Goal: Information Seeking & Learning: Learn about a topic

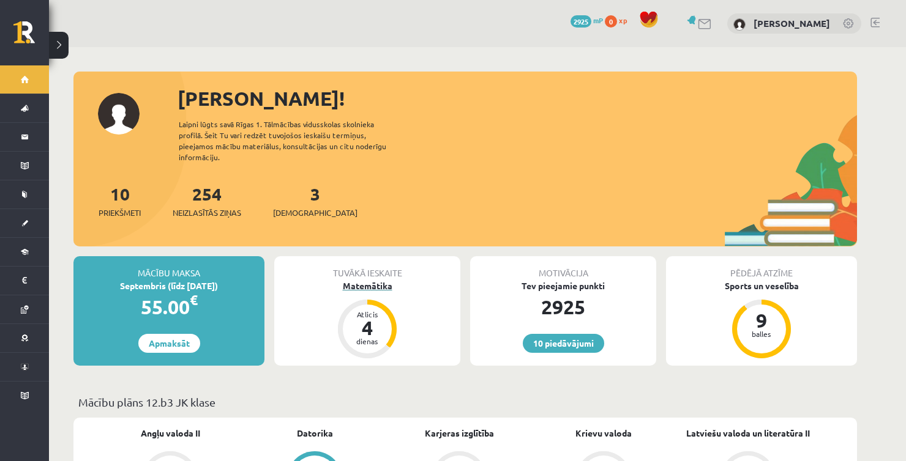
scroll to position [61, 0]
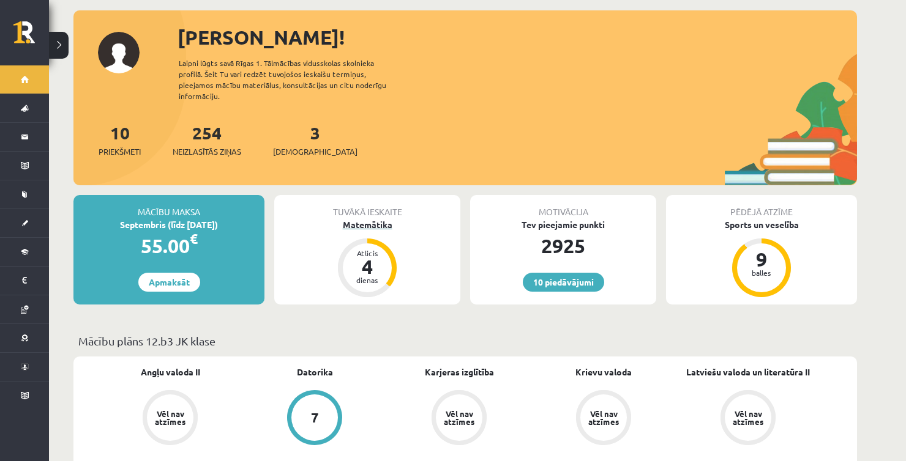
click at [363, 218] on div "Matemātika" at bounding box center [367, 224] width 186 height 13
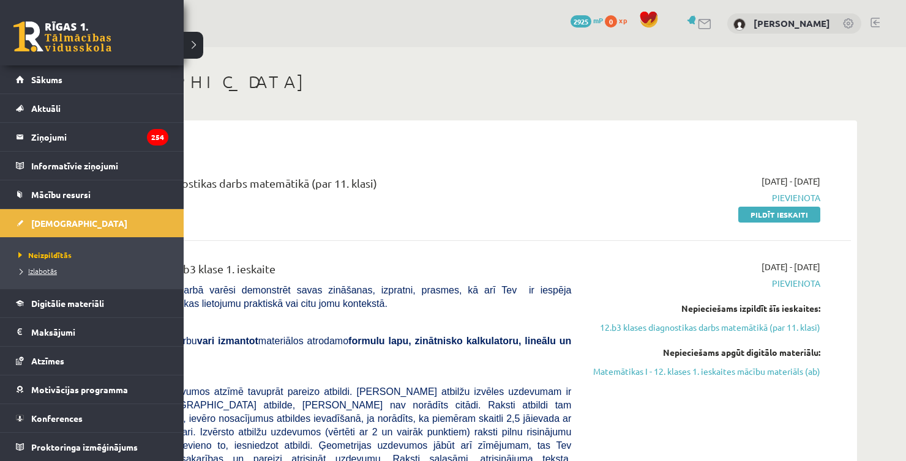
click at [45, 270] on span "Izlabotās" at bounding box center [36, 271] width 42 height 10
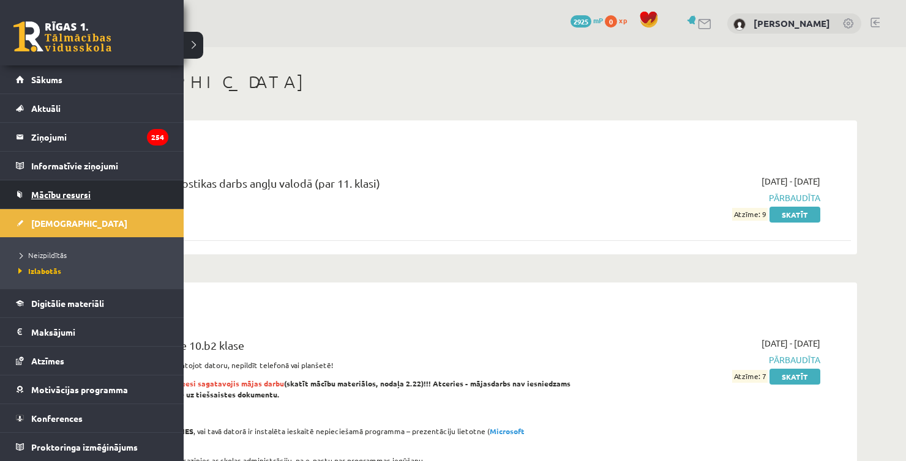
click at [44, 194] on span "Mācību resursi" at bounding box center [60, 194] width 59 height 11
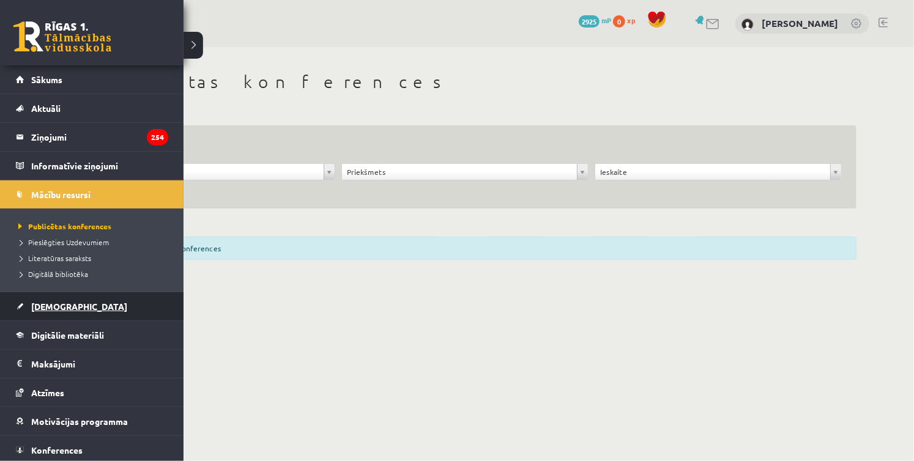
click at [56, 302] on span "[DEMOGRAPHIC_DATA]" at bounding box center [79, 306] width 96 height 11
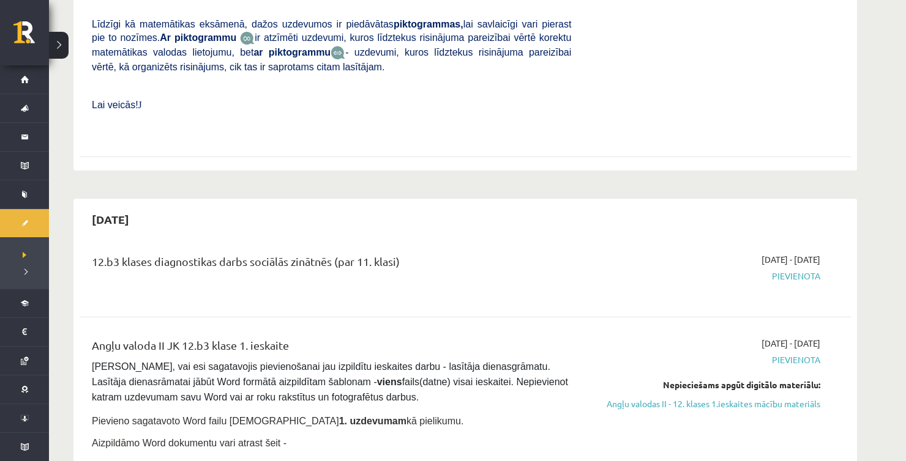
scroll to position [612, 0]
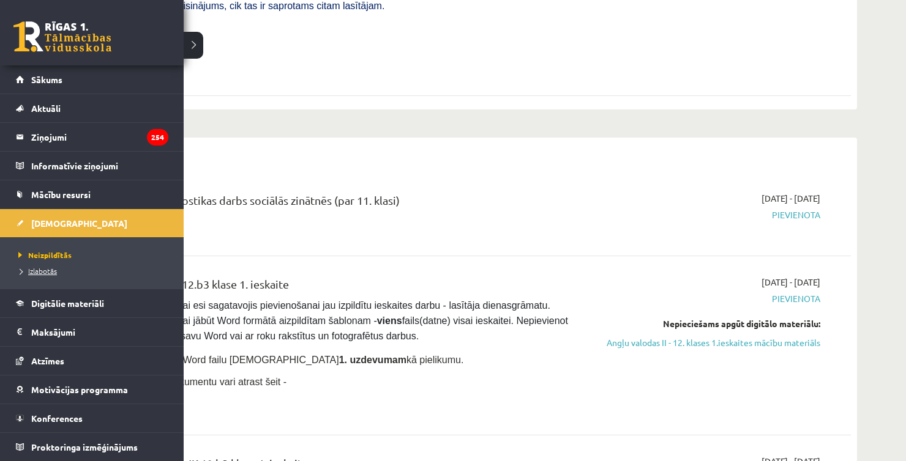
click at [43, 266] on span "Izlabotās" at bounding box center [36, 271] width 42 height 10
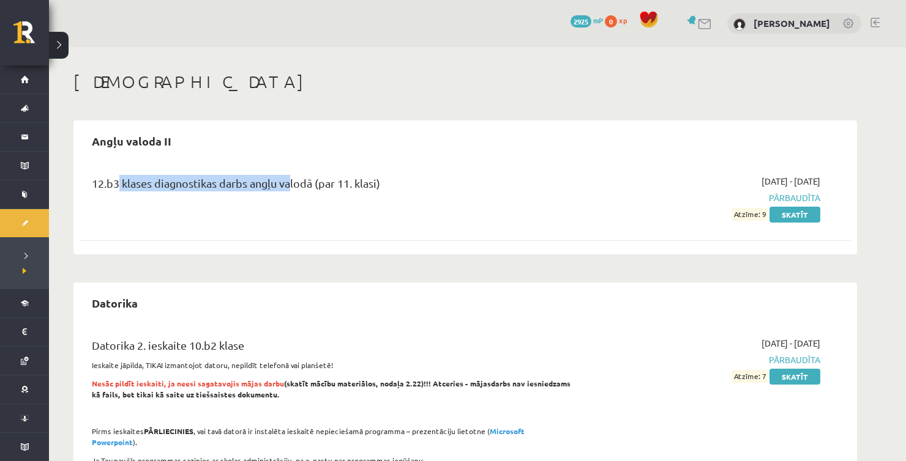
drag, startPoint x: 255, startPoint y: 188, endPoint x: 288, endPoint y: 190, distance: 33.1
click at [288, 190] on div "12.b3 klases diagnostikas darbs angļu valodā (par 11. klasi)" at bounding box center [331, 186] width 479 height 23
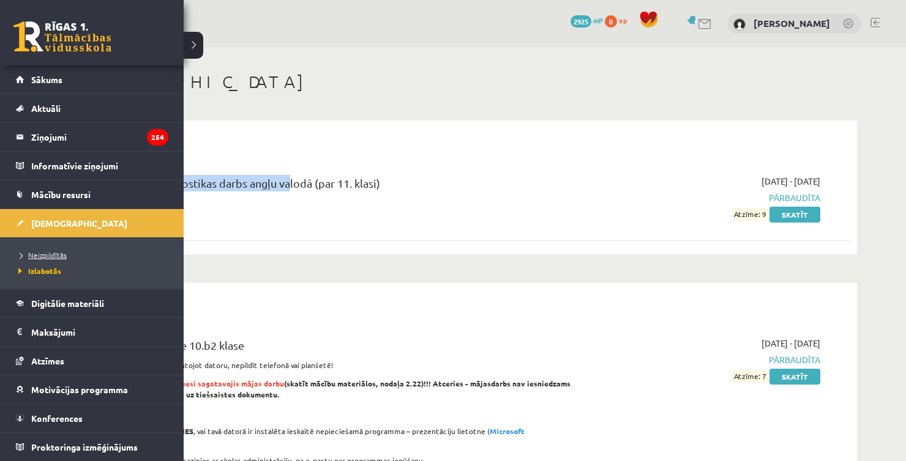
click at [45, 252] on span "Neizpildītās" at bounding box center [40, 255] width 51 height 10
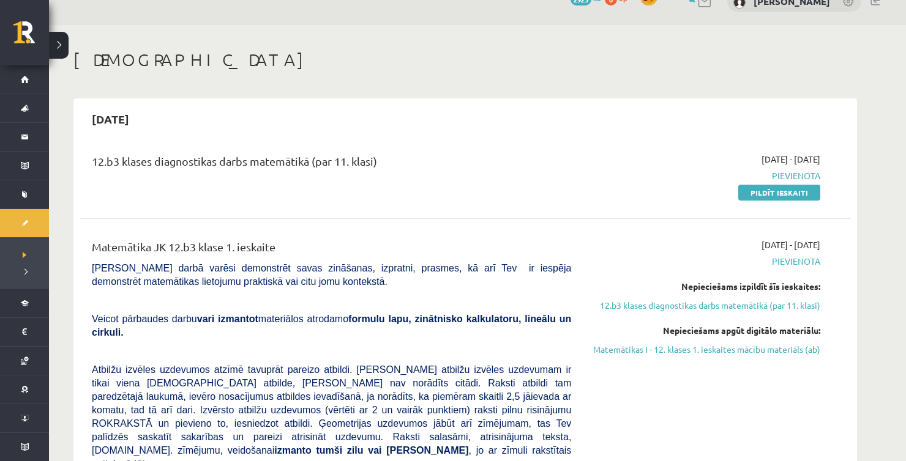
scroll to position [61, 0]
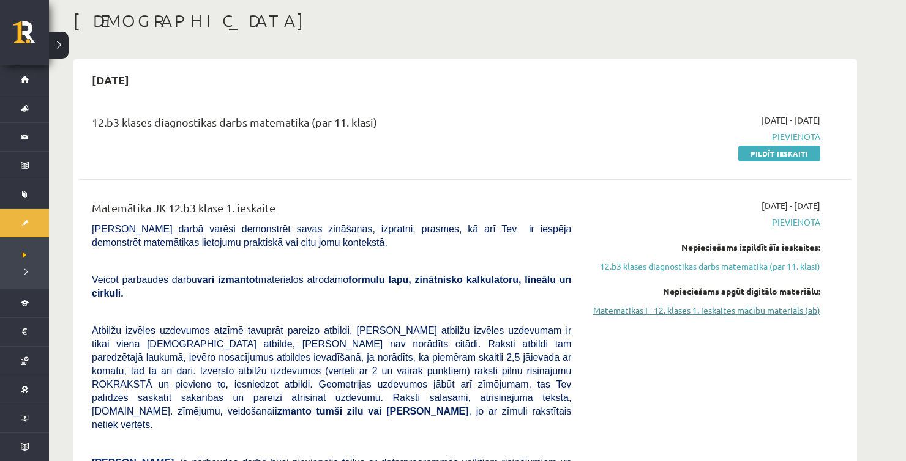
click at [652, 313] on link "Matemātikas I - 12. klases 1. ieskaites mācību materiāls (ab)" at bounding box center [704, 310] width 231 height 13
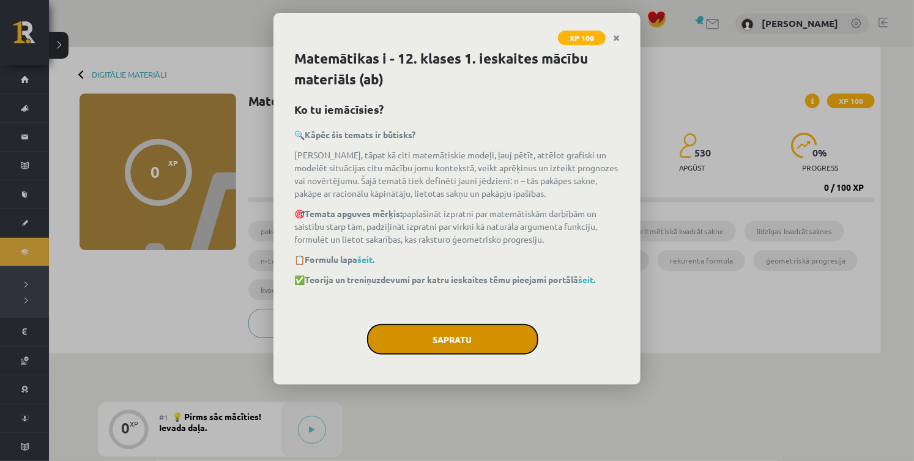
click at [472, 334] on button "Sapratu" at bounding box center [452, 339] width 171 height 31
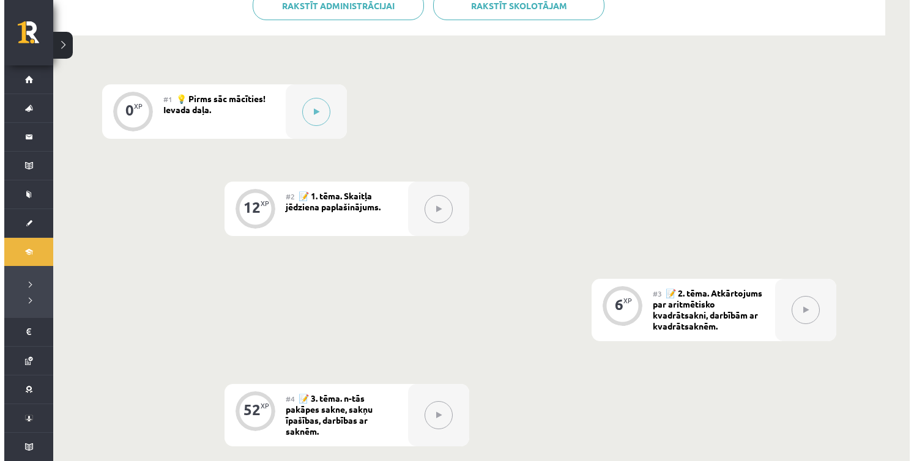
scroll to position [306, 0]
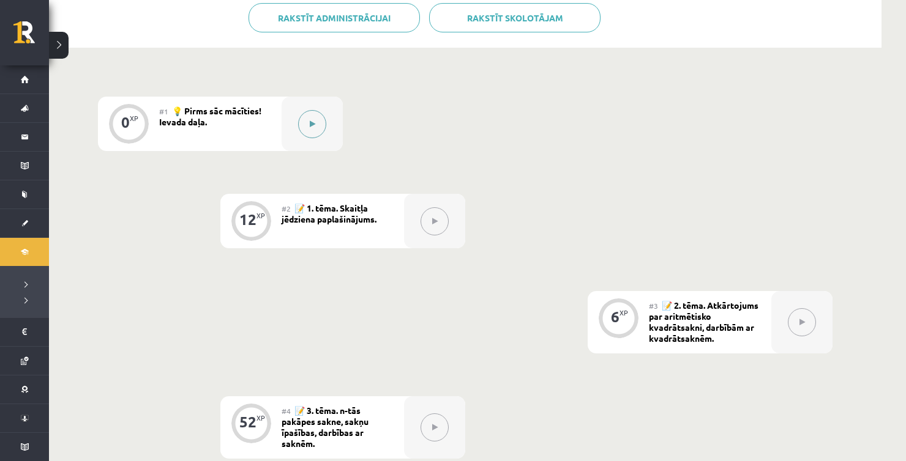
click at [323, 130] on button at bounding box center [312, 124] width 28 height 28
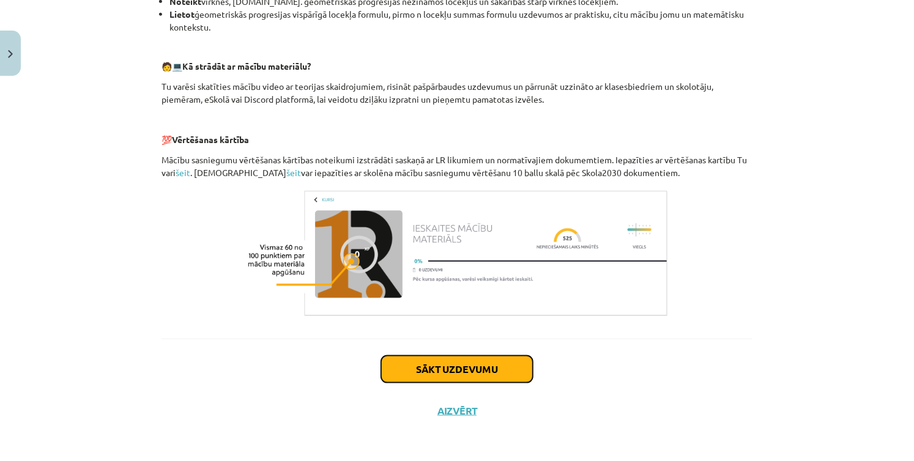
click at [469, 374] on button "Sākt uzdevumu" at bounding box center [457, 369] width 152 height 27
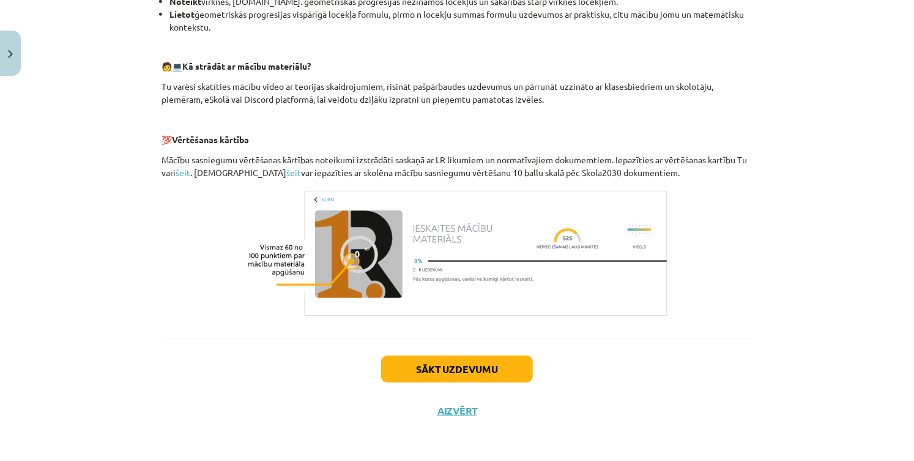
scroll to position [2, 0]
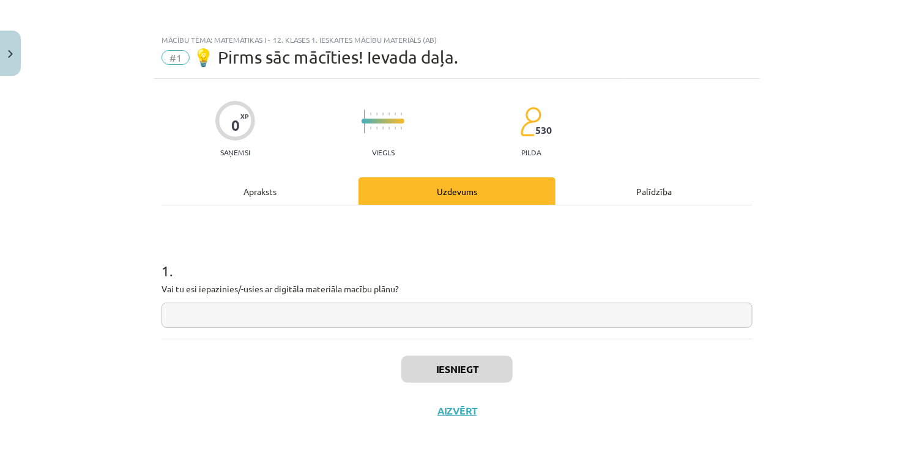
drag, startPoint x: 427, startPoint y: 316, endPoint x: 431, endPoint y: 310, distance: 7.1
click at [431, 310] on input "text" at bounding box center [457, 315] width 591 height 25
type input "**"
click at [457, 373] on button "Iesniegt" at bounding box center [456, 369] width 111 height 27
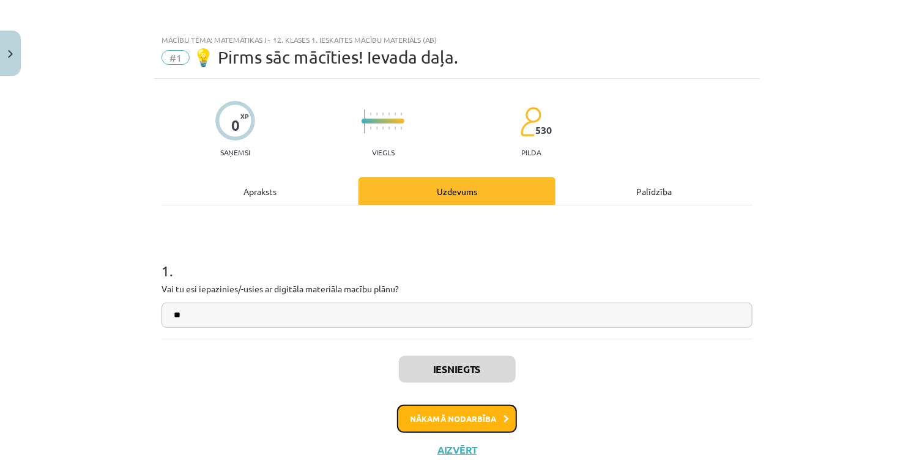
click at [475, 416] on button "Nākamā nodarbība" at bounding box center [457, 419] width 120 height 28
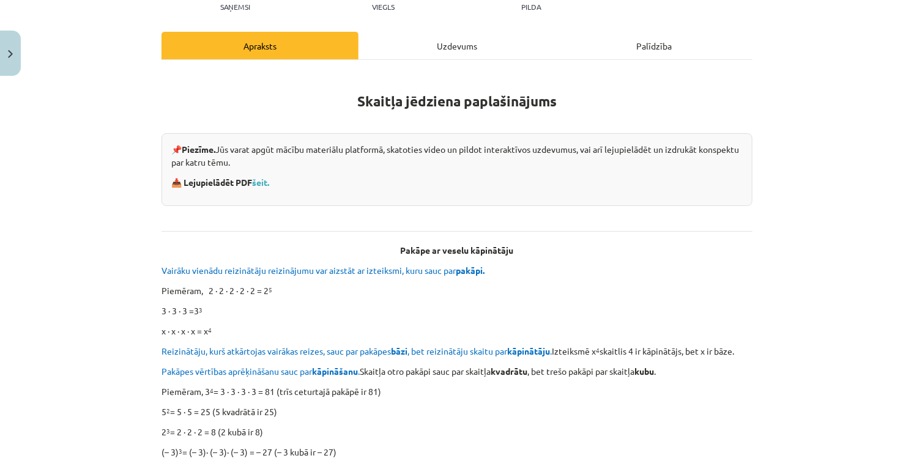
scroll to position [214, 0]
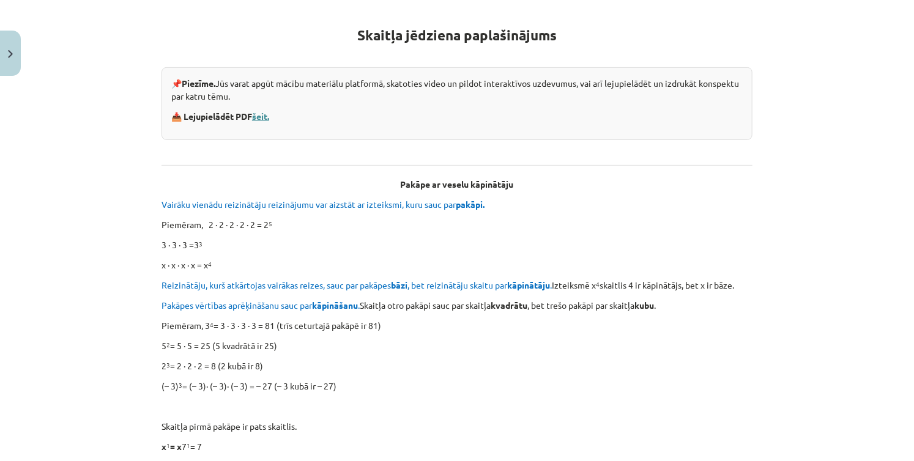
click at [269, 118] on link "šeit." at bounding box center [260, 116] width 17 height 11
